Goal: Task Accomplishment & Management: Manage account settings

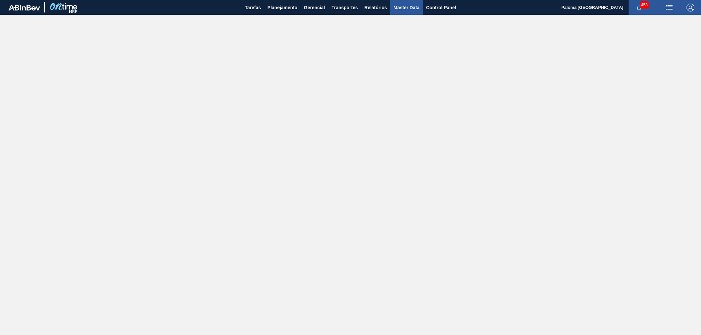
click at [399, 9] on span "Master Data" at bounding box center [406, 8] width 26 height 8
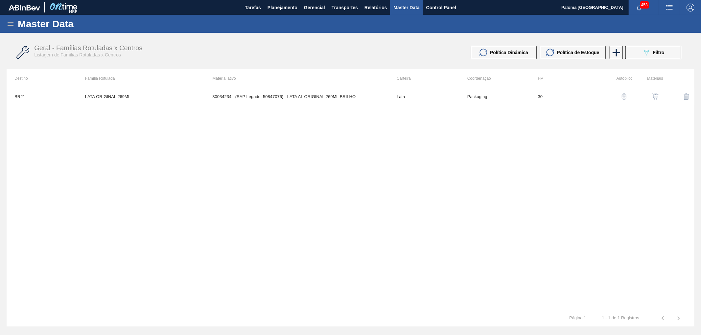
click at [8, 22] on icon at bounding box center [11, 24] width 8 height 8
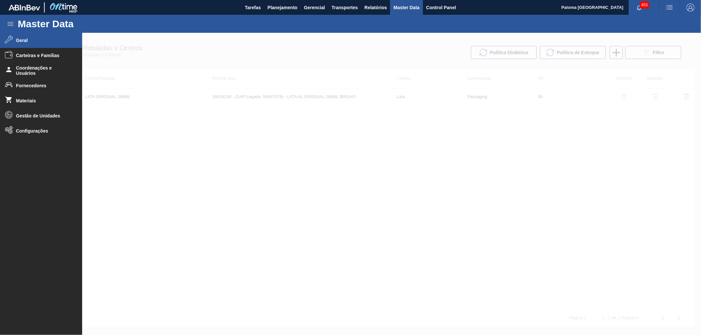
click at [43, 39] on span "Geral" at bounding box center [43, 40] width 54 height 5
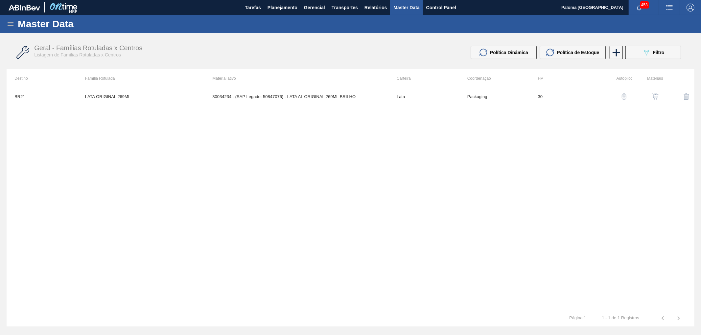
click at [11, 27] on icon at bounding box center [11, 24] width 8 height 8
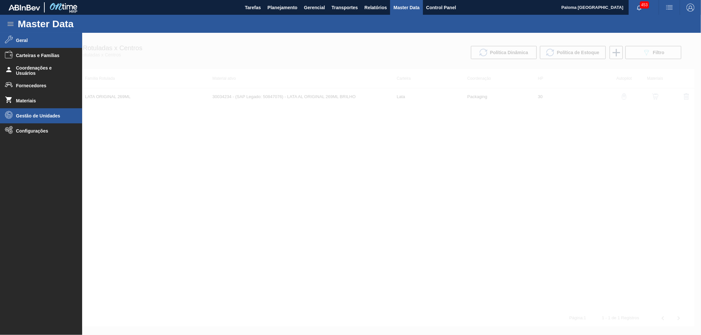
click at [42, 118] on span "Gestão de Unidades" at bounding box center [43, 115] width 54 height 5
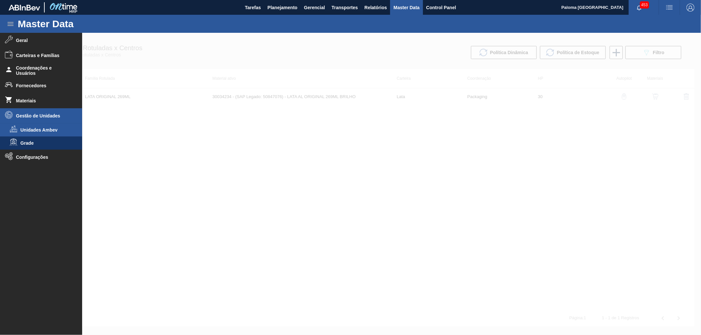
click at [40, 133] on li "Unidades Ambev" at bounding box center [41, 130] width 82 height 13
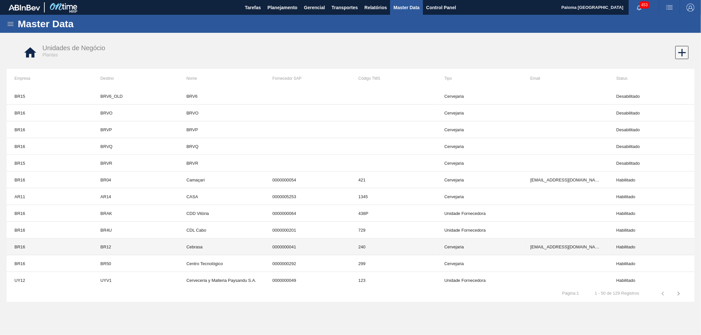
scroll to position [641, 0]
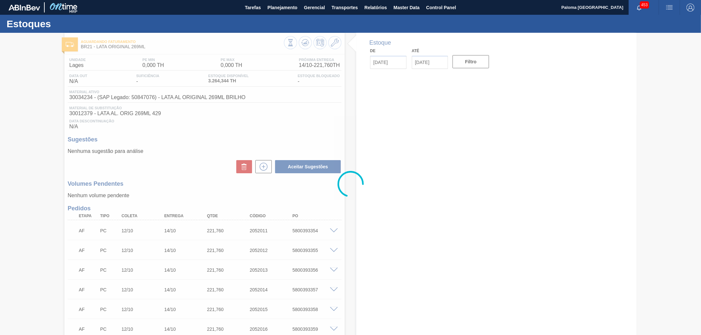
type input "13/10/2025"
type input "27/10/2025"
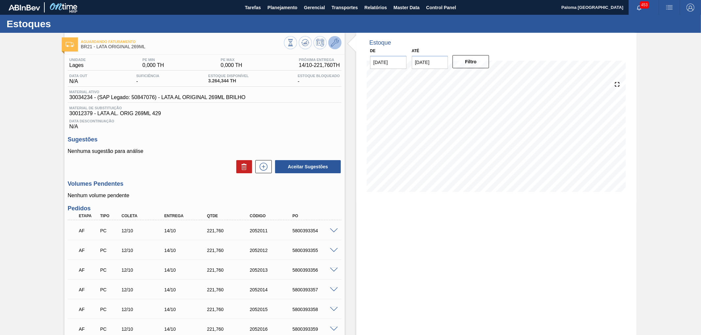
click at [340, 43] on button at bounding box center [334, 42] width 13 height 13
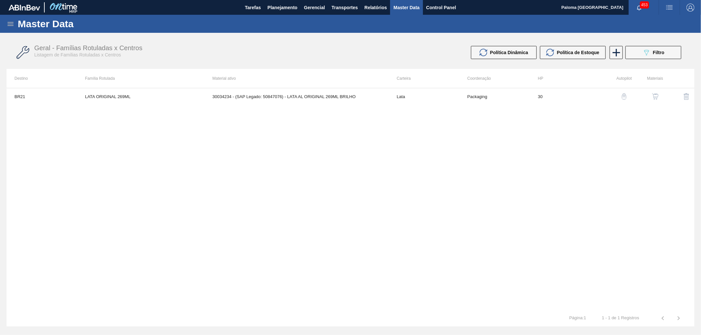
click at [331, 97] on td "30034234 - (SAP Legado: 50847076) - LATA AL ORIGINAL 269ML BRILHO" at bounding box center [296, 96] width 184 height 16
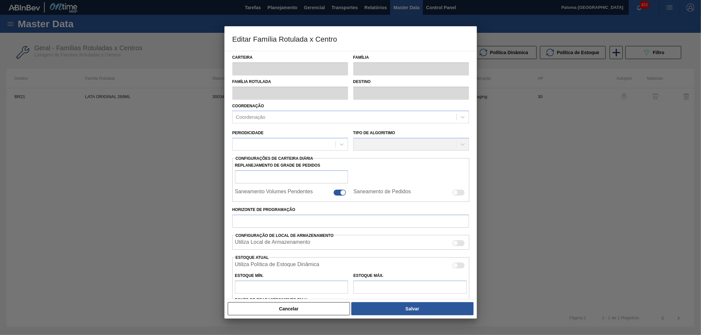
type input "Lata"
type input "LATA ORIGINAL 269ML"
type input "BR21 - Lages"
type input "0"
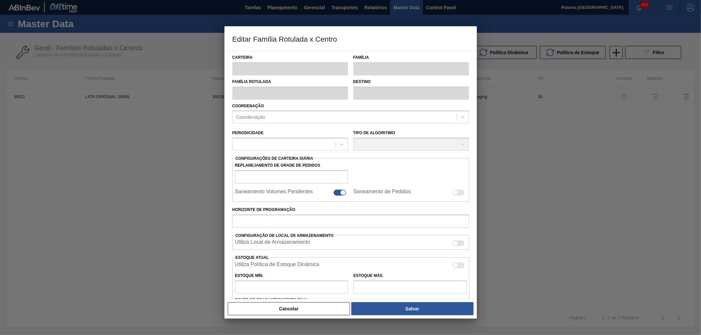
checkbox input "false"
type input "30"
type input "0"
type input "100"
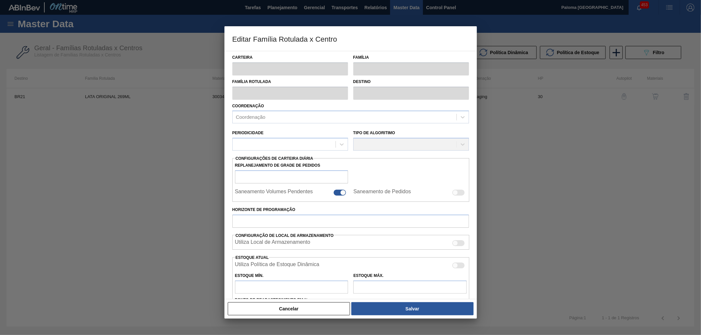
type input "0,000"
checkbox input "true"
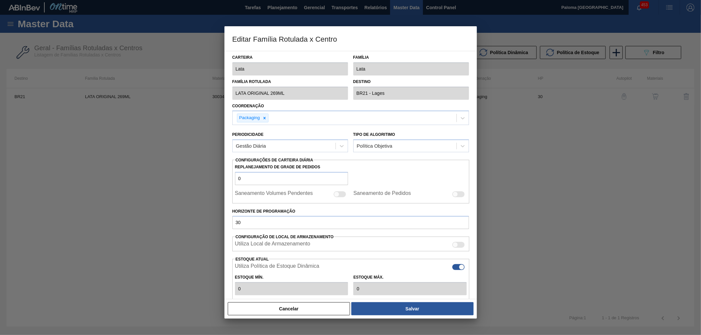
type input "0"
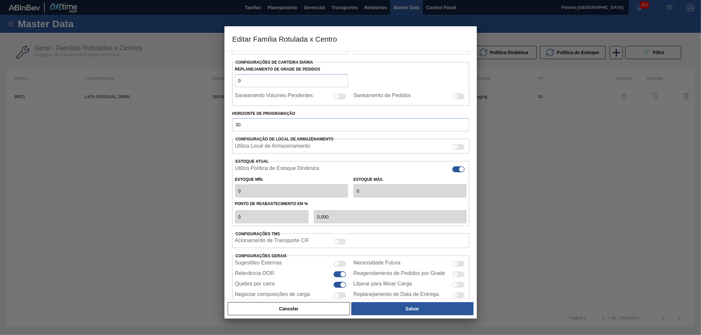
scroll to position [109, 0]
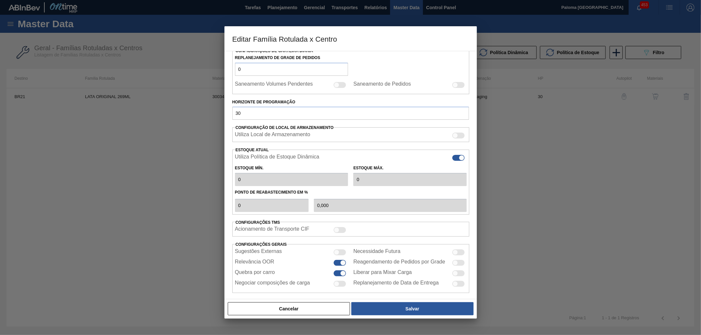
click at [321, 312] on button "Cancelar" at bounding box center [289, 309] width 123 height 13
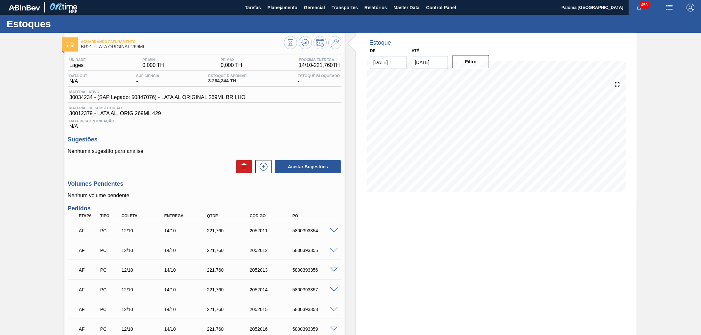
click at [432, 66] on input "27/10/2025" at bounding box center [430, 62] width 36 height 13
click at [473, 140] on div "31" at bounding box center [472, 141] width 9 height 9
type input "31/10/2025"
click at [472, 61] on button "Filtro" at bounding box center [470, 61] width 36 height 13
click at [332, 48] on button at bounding box center [334, 42] width 13 height 13
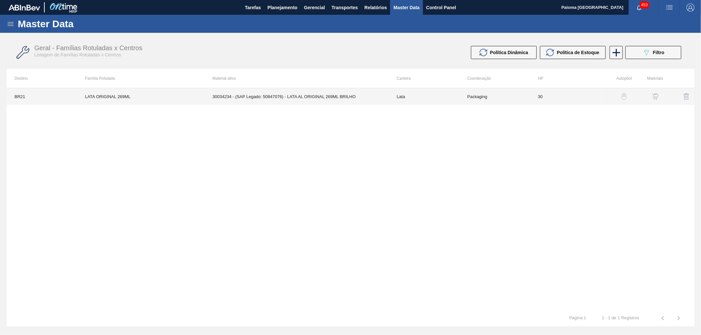
click at [330, 95] on td "30034234 - (SAP Legado: 50847076) - LATA AL ORIGINAL 269ML BRILHO" at bounding box center [296, 96] width 184 height 16
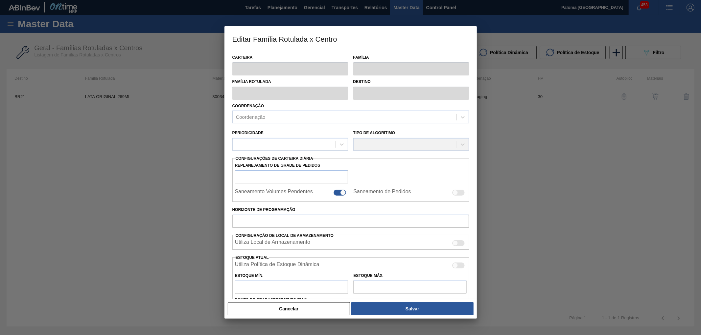
type input "Lata"
type input "LATA ORIGINAL 269ML"
type input "BR21 - Lages"
type input "0"
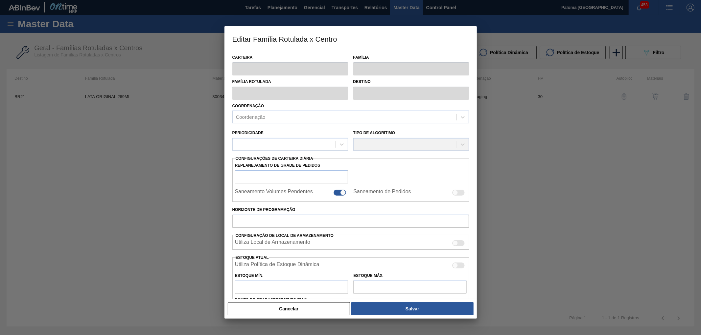
checkbox input "false"
type input "30"
type input "0"
type input "100"
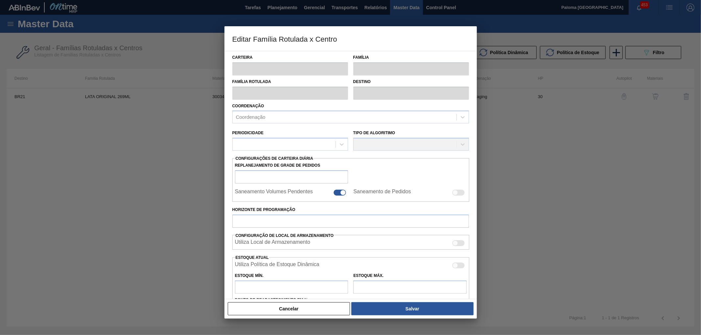
type input "0,000"
checkbox input "true"
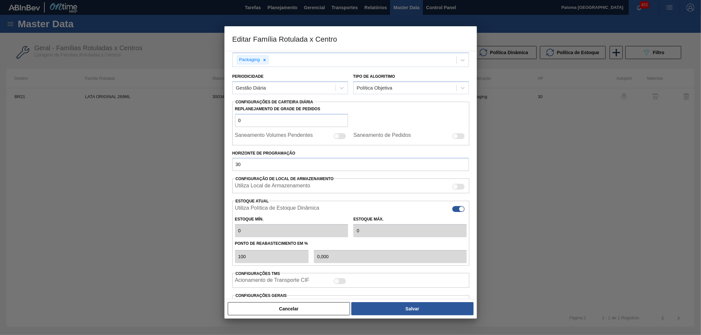
scroll to position [73, 0]
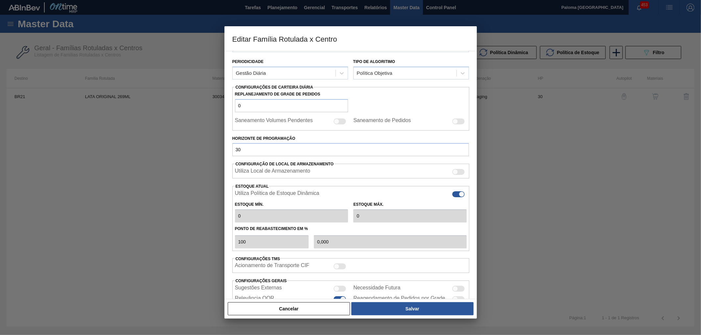
type input "0"
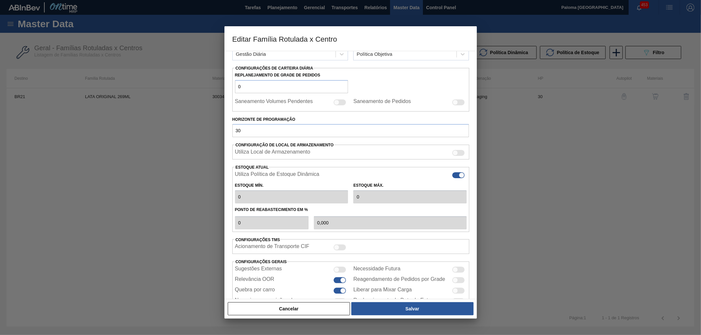
scroll to position [109, 0]
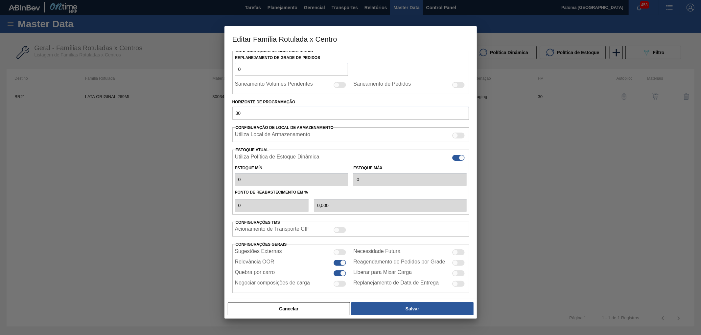
click at [311, 314] on button "Cancelar" at bounding box center [289, 309] width 123 height 13
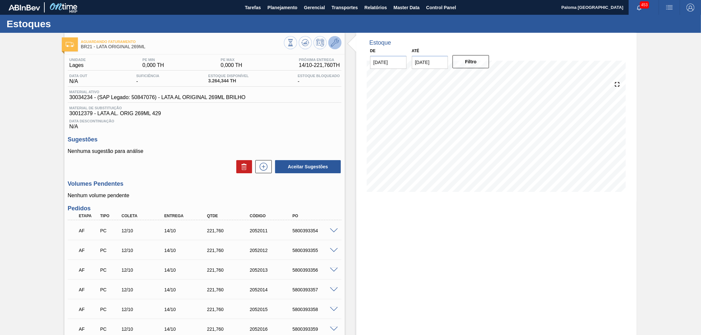
click at [338, 44] on icon at bounding box center [335, 43] width 8 height 8
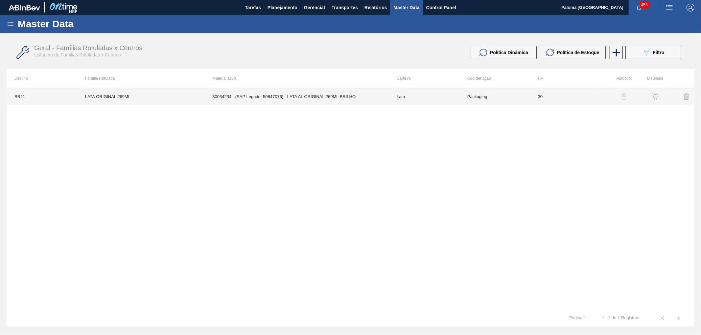
click at [302, 100] on td "30034234 - (SAP Legado: 50847076) - LATA AL ORIGINAL 269ML BRILHO" at bounding box center [296, 96] width 184 height 16
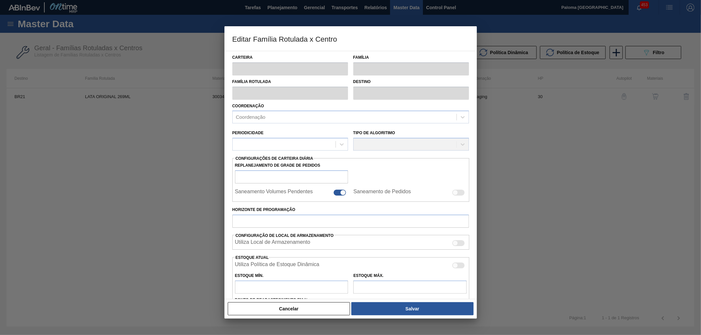
type input "Lata"
type input "LATA ORIGINAL 269ML"
type input "BR21 - Lages"
type input "0"
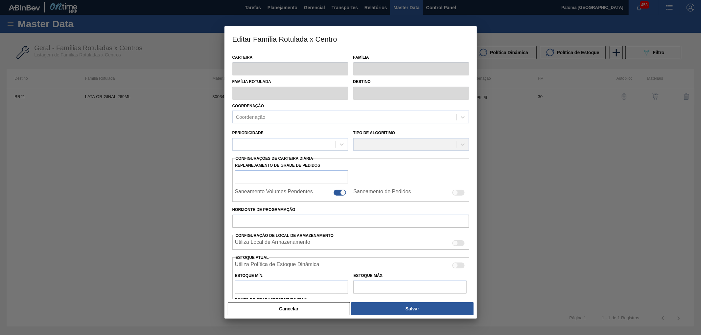
checkbox input "false"
type input "30"
type input "0"
type input "100"
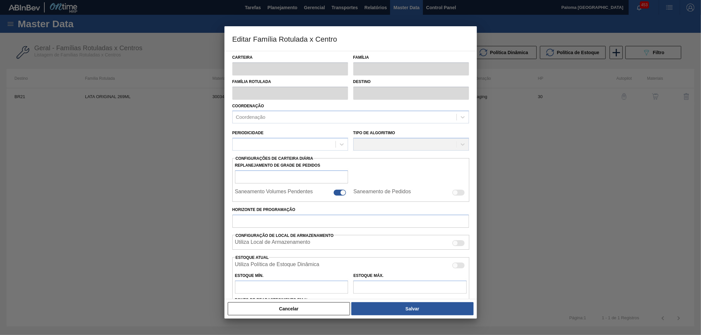
type input "0,000"
checkbox input "true"
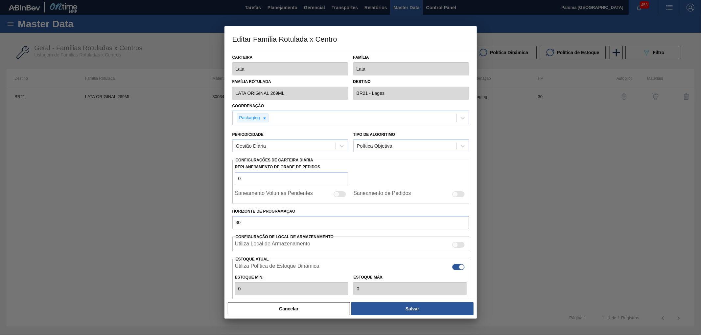
type input "0"
click at [304, 313] on button "Cancelar" at bounding box center [289, 309] width 123 height 13
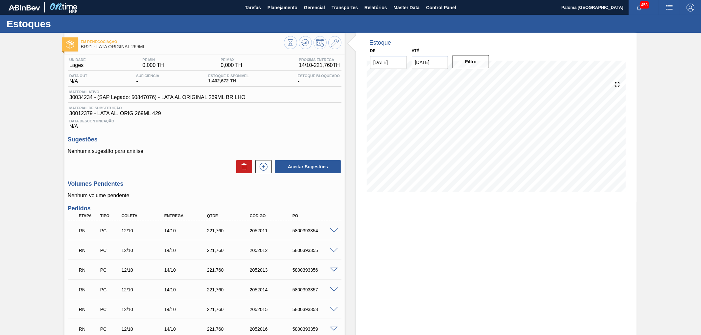
click at [344, 39] on div "Em Renegociação BR21 - LATA ORIGINAL 269ML" at bounding box center [204, 43] width 280 height 15
click at [337, 40] on icon at bounding box center [335, 43] width 8 height 8
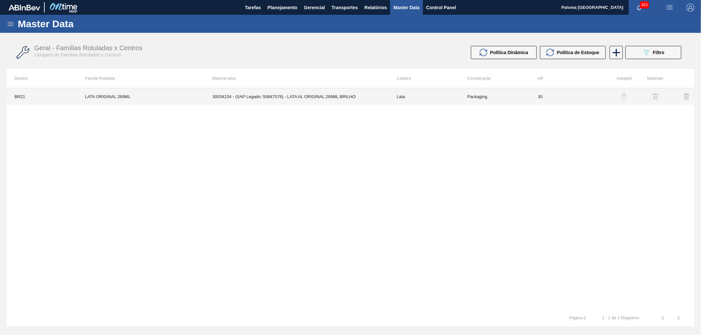
click at [491, 100] on td "Packaging" at bounding box center [494, 96] width 71 height 16
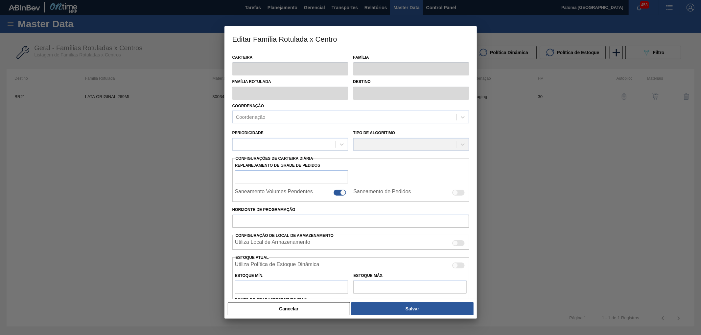
type input "Lata"
type input "LATA ORIGINAL 269ML"
type input "BR21 - Lages"
type input "0"
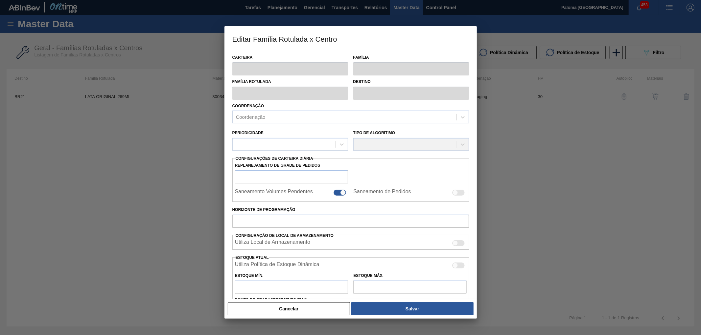
checkbox input "false"
type input "30"
type input "0"
type input "100"
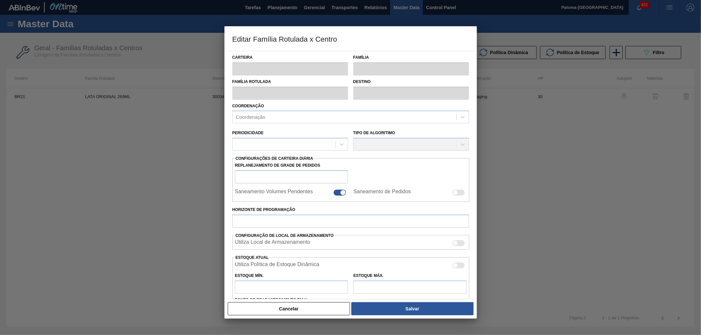
type input "0,000"
checkbox input "true"
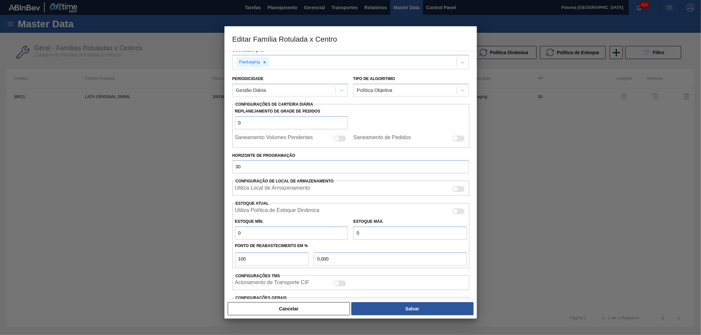
scroll to position [73, 0]
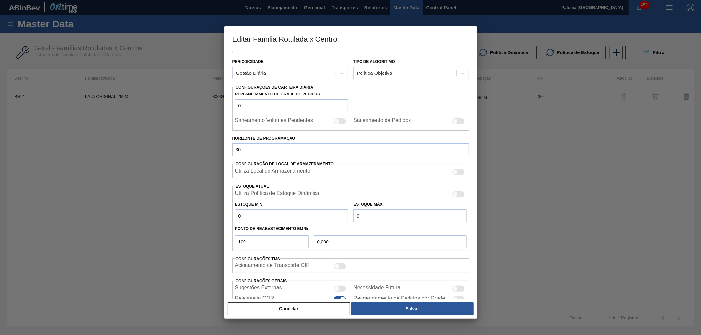
click at [270, 301] on div "Cancelar Salvar" at bounding box center [350, 309] width 252 height 20
click at [270, 306] on button "Cancelar" at bounding box center [289, 309] width 123 height 13
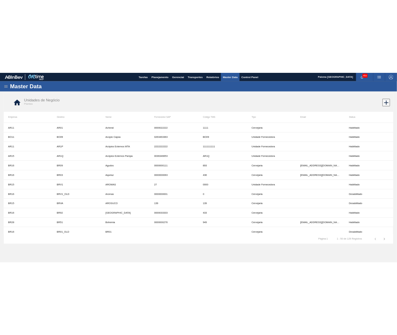
scroll to position [641, 0]
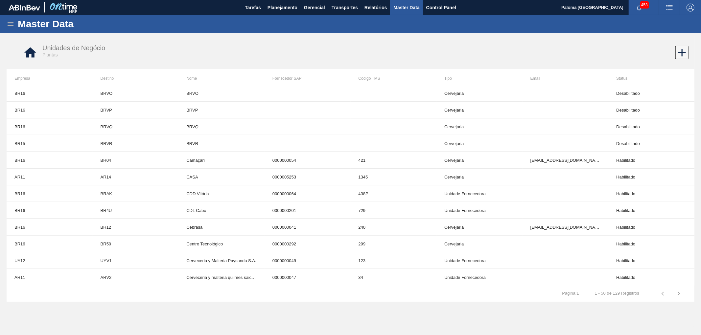
click at [272, 6] on span "Planejamento" at bounding box center [282, 8] width 30 height 8
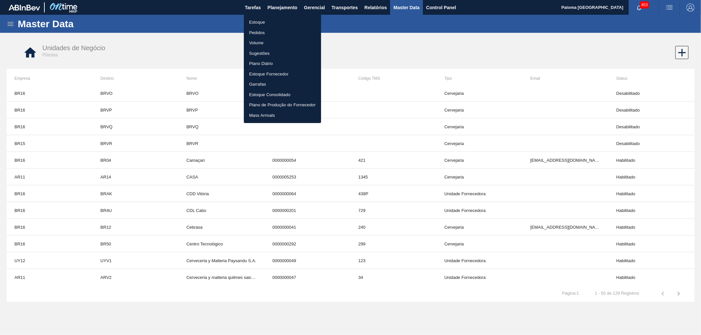
click at [263, 32] on li "Pedidos" at bounding box center [282, 33] width 77 height 11
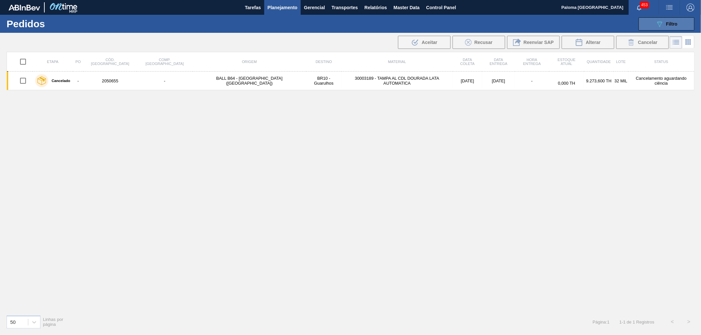
click at [655, 22] on button "089F7B8B-B2A5-4AFE-B5C0-19BA573D28AC Filtro" at bounding box center [666, 23] width 56 height 13
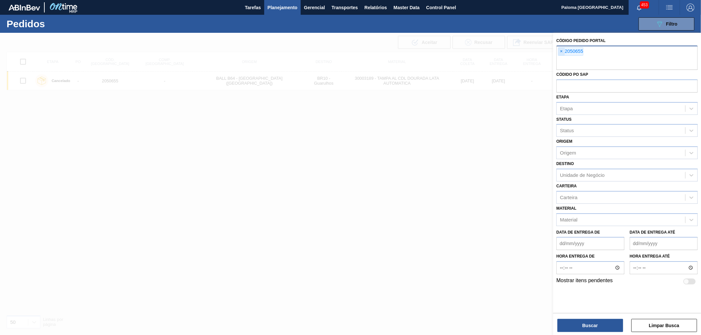
click at [560, 51] on span "×" at bounding box center [561, 52] width 6 height 8
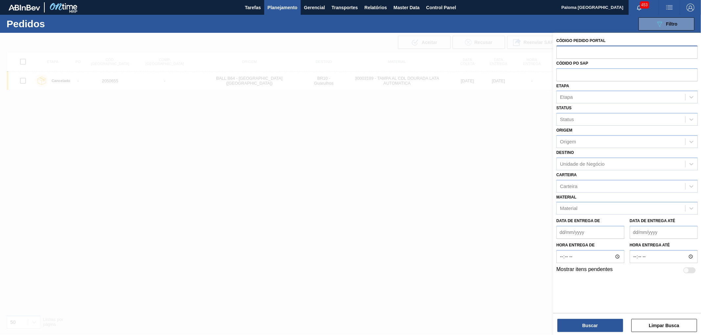
paste input "137"
type input "137"
click at [573, 54] on input "text" at bounding box center [626, 52] width 141 height 12
paste input "2042504"
type input "2042504"
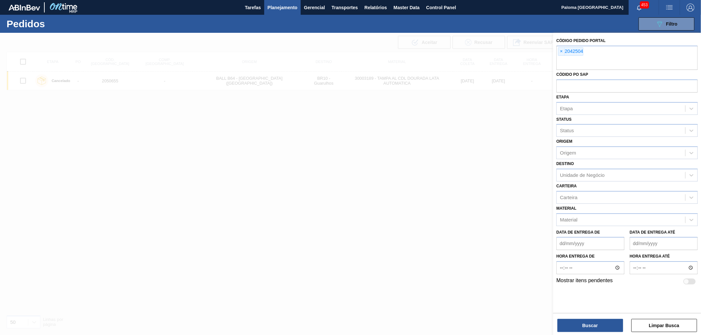
click at [568, 325] on button "Buscar" at bounding box center [590, 325] width 66 height 13
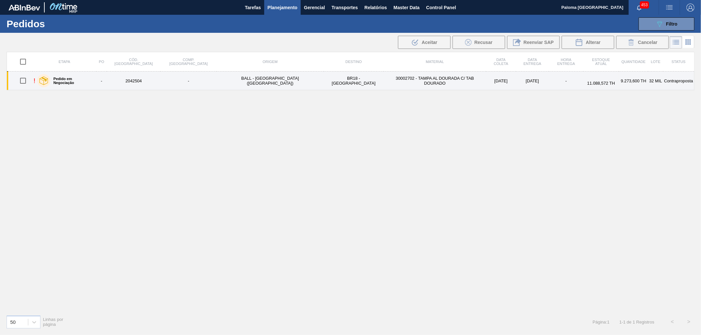
click at [78, 83] on label "Pedido em Negociação" at bounding box center [71, 81] width 43 height 8
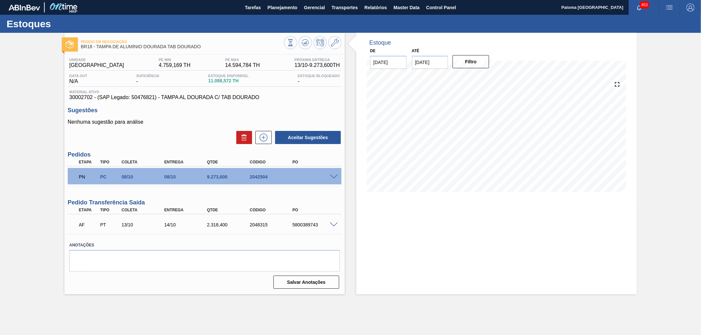
click at [355, 260] on div "Estoque De 13/10/2025 Até 31/10/2025 Filtro" at bounding box center [491, 164] width 292 height 262
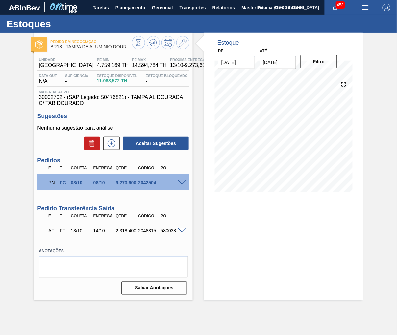
click at [181, 230] on span at bounding box center [182, 231] width 8 height 5
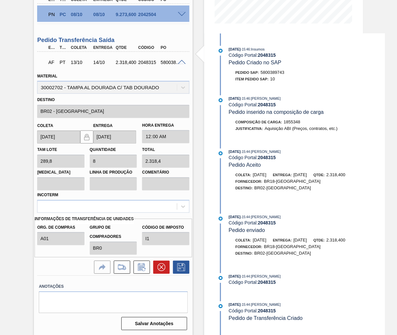
scroll to position [96, 0]
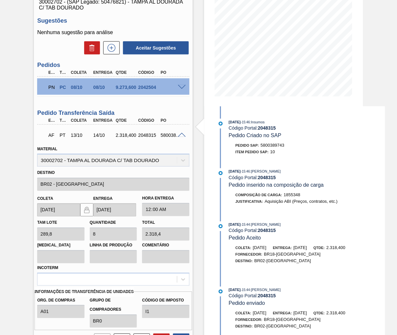
click at [178, 133] on span at bounding box center [182, 135] width 8 height 5
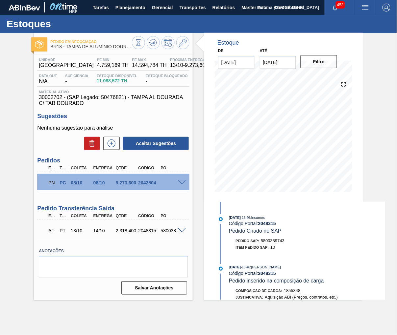
scroll to position [0, 0]
click at [182, 182] on span at bounding box center [182, 183] width 8 height 5
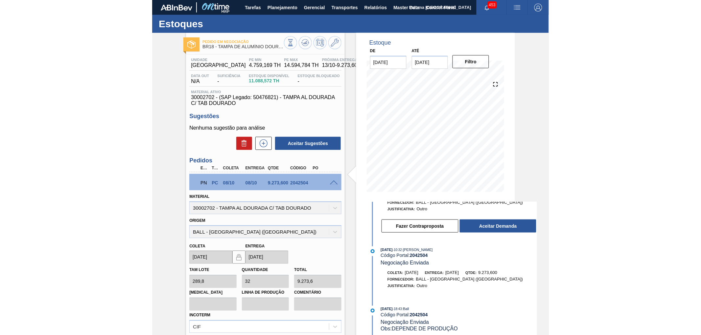
scroll to position [54, 0]
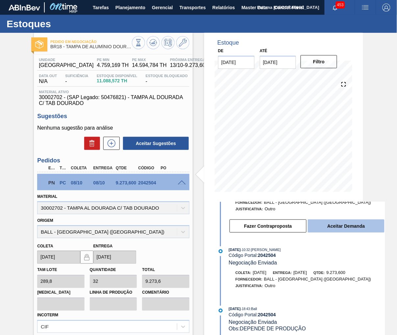
click at [350, 222] on button "Aceitar Demanda" at bounding box center [346, 226] width 77 height 13
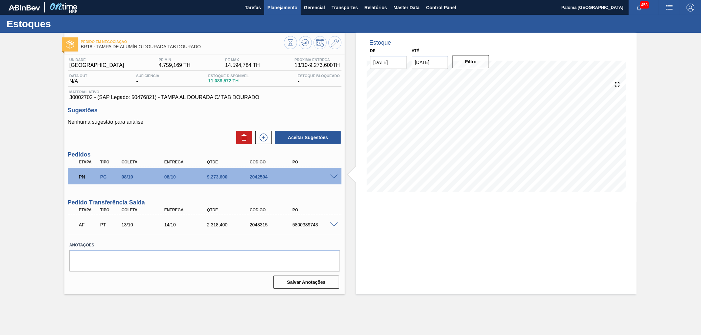
click at [282, 5] on span "Planejamento" at bounding box center [282, 8] width 30 height 8
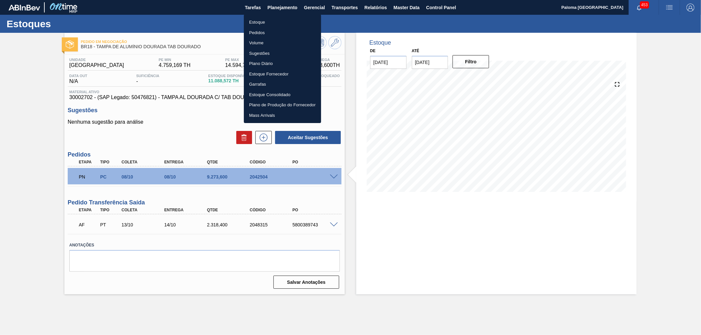
click at [265, 34] on li "Pedidos" at bounding box center [282, 33] width 77 height 11
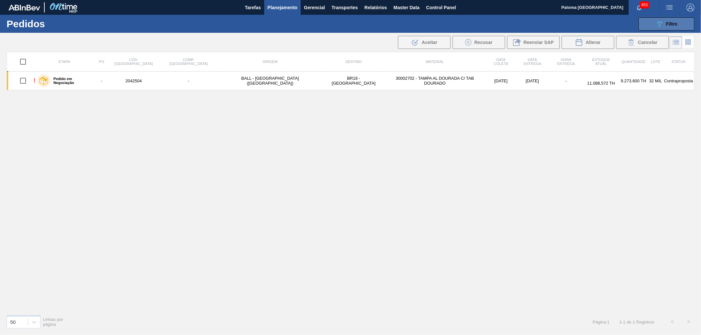
click at [646, 24] on button "089F7B8B-B2A5-4AFE-B5C0-19BA573D28AC Filtro" at bounding box center [666, 23] width 56 height 13
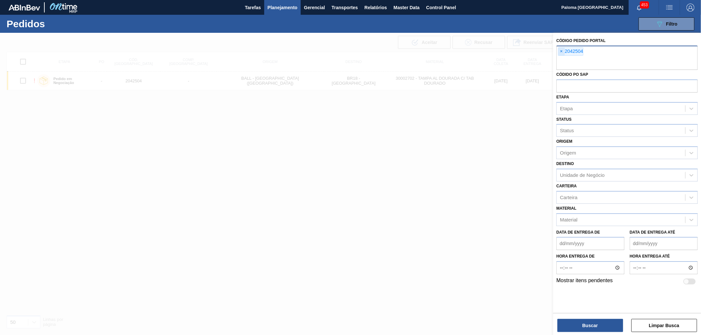
click at [562, 51] on span "×" at bounding box center [561, 52] width 6 height 8
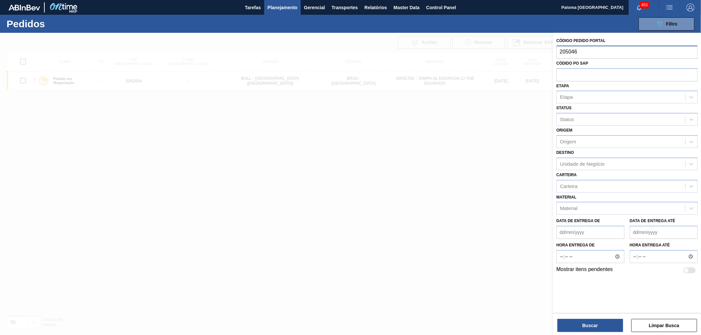
type input "2050467"
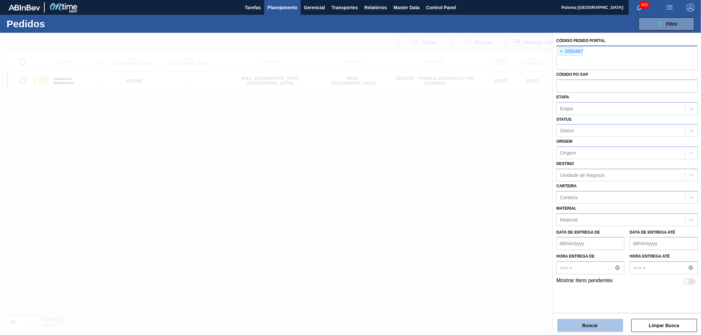
click at [597, 323] on button "Buscar" at bounding box center [590, 325] width 66 height 13
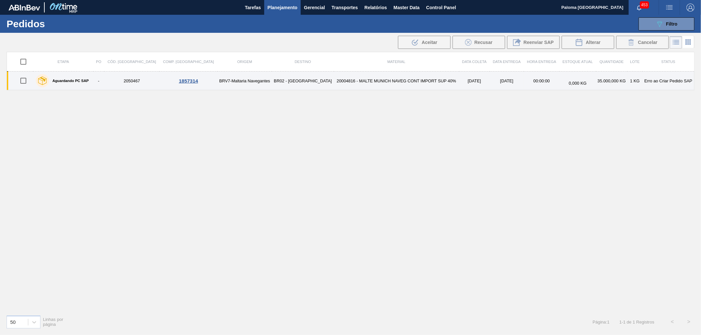
click at [86, 80] on label "Aguardando PC SAP" at bounding box center [69, 81] width 40 height 4
